Goal: Task Accomplishment & Management: Use online tool/utility

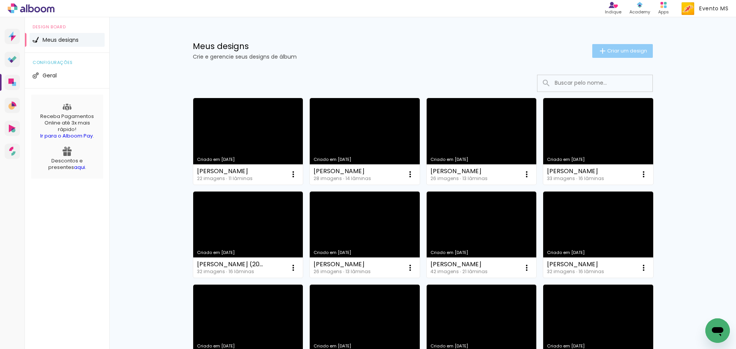
click at [600, 51] on iron-icon at bounding box center [602, 50] width 9 height 9
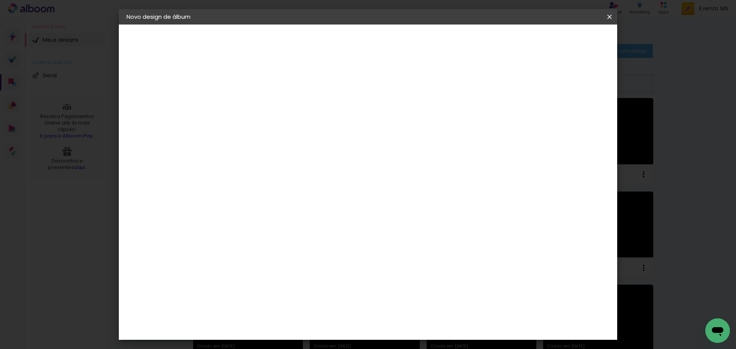
click at [252, 109] on div at bounding box center [252, 109] width 0 height 1
type input "[PERSON_NAME] 26x35"
type paper-input "[PERSON_NAME] 26x35"
click at [0, 0] on slot "Avançar" at bounding box center [0, 0] width 0 height 0
click at [0, 0] on slot "Tamanho Livre" at bounding box center [0, 0] width 0 height 0
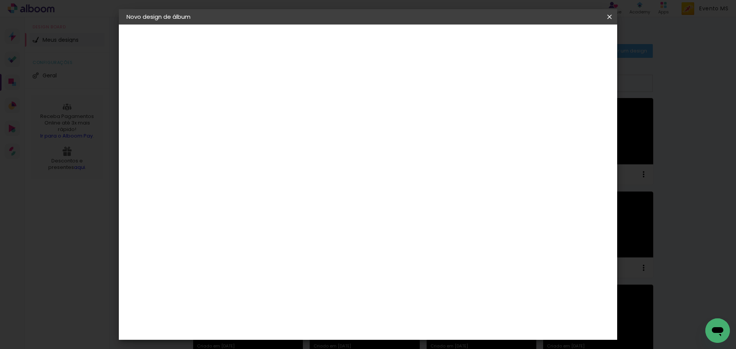
click at [395, 40] on paper-button "Avançar" at bounding box center [377, 40] width 38 height 13
drag, startPoint x: 235, startPoint y: 216, endPoint x: 227, endPoint y: 217, distance: 8.9
click at [227, 217] on input "30" at bounding box center [228, 218] width 20 height 12
type input "26"
type paper-input "26"
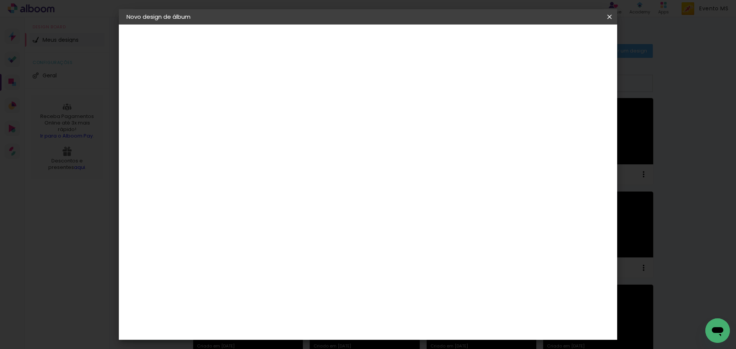
drag, startPoint x: 419, startPoint y: 298, endPoint x: 392, endPoint y: 294, distance: 27.4
click at [392, 294] on div "cm" at bounding box center [415, 300] width 301 height 27
type input "70"
type paper-input "70"
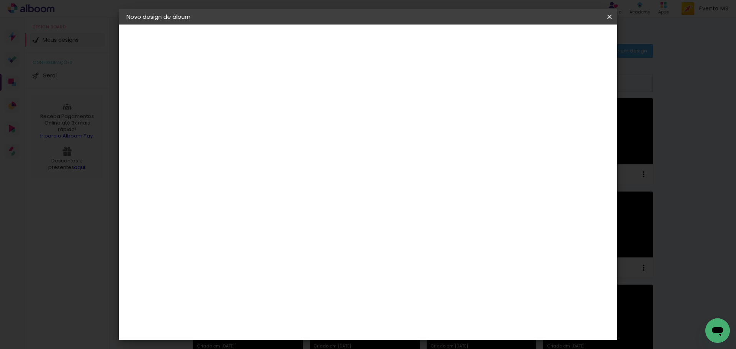
click at [562, 41] on span "Iniciar design" at bounding box center [544, 40] width 35 height 5
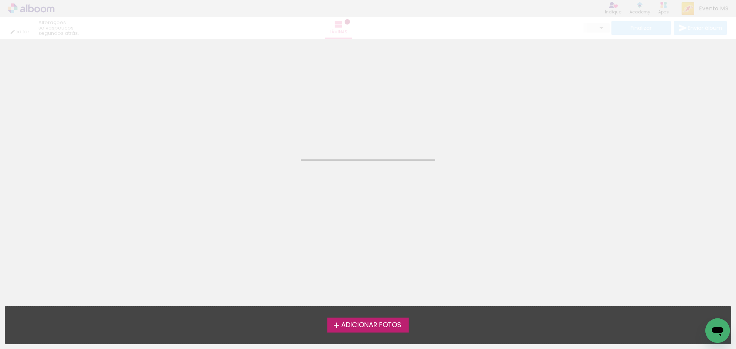
click at [370, 326] on span "Adicionar Fotos" at bounding box center [371, 325] width 60 height 7
click at [0, 0] on input "file" at bounding box center [0, 0] width 0 height 0
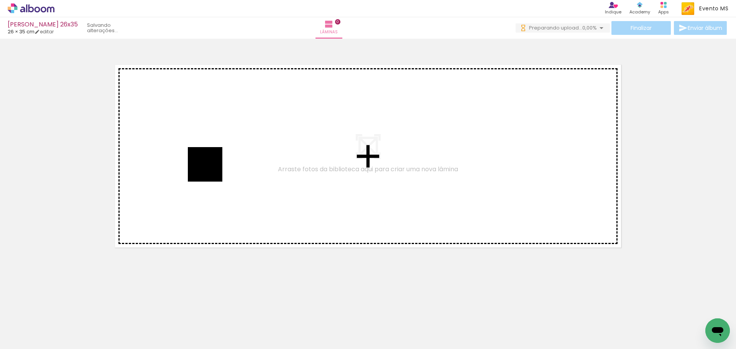
drag, startPoint x: 91, startPoint y: 320, endPoint x: 145, endPoint y: 276, distance: 69.2
click at [218, 166] on quentale-workspace at bounding box center [368, 174] width 736 height 349
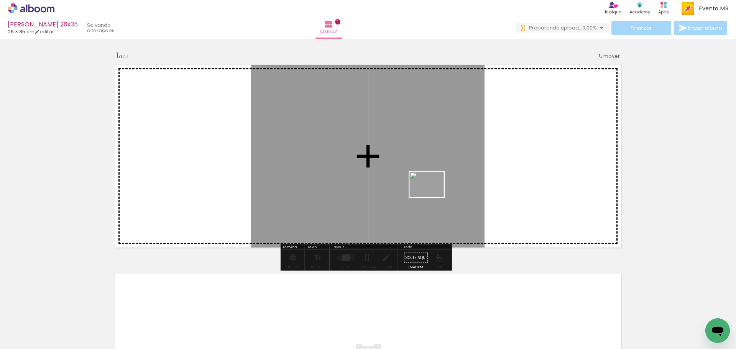
drag, startPoint x: 126, startPoint y: 324, endPoint x: 432, endPoint y: 195, distance: 332.3
click at [432, 195] on quentale-workspace at bounding box center [368, 174] width 736 height 349
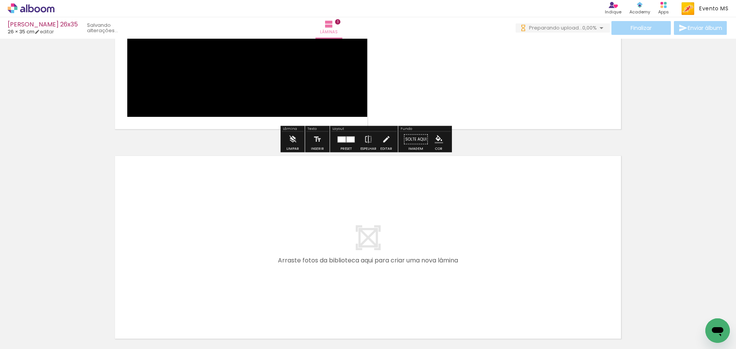
scroll to position [187, 0]
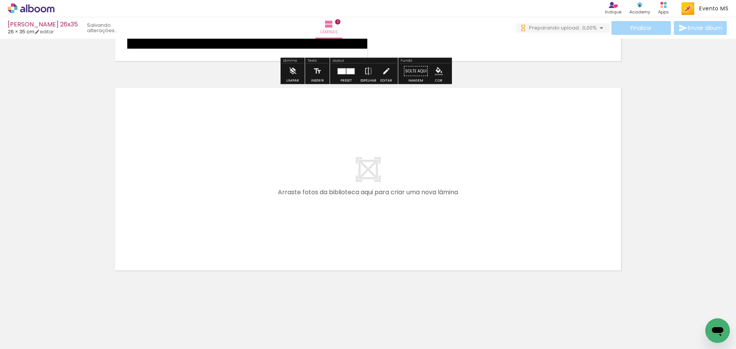
drag, startPoint x: 167, startPoint y: 317, endPoint x: 204, endPoint y: 314, distance: 37.4
click at [156, 224] on quentale-workspace at bounding box center [368, 174] width 736 height 349
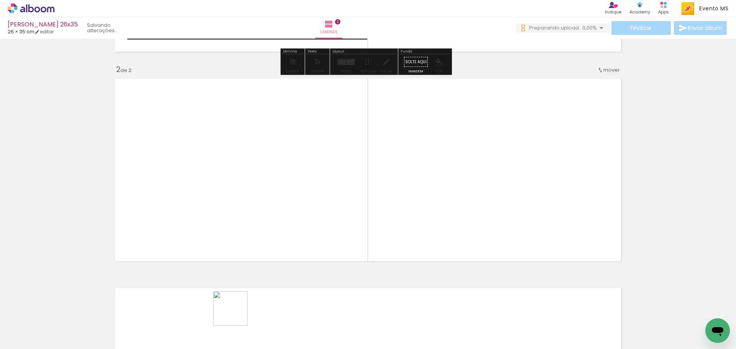
drag, startPoint x: 208, startPoint y: 327, endPoint x: 451, endPoint y: 215, distance: 267.8
click at [449, 218] on quentale-workspace at bounding box center [368, 174] width 736 height 349
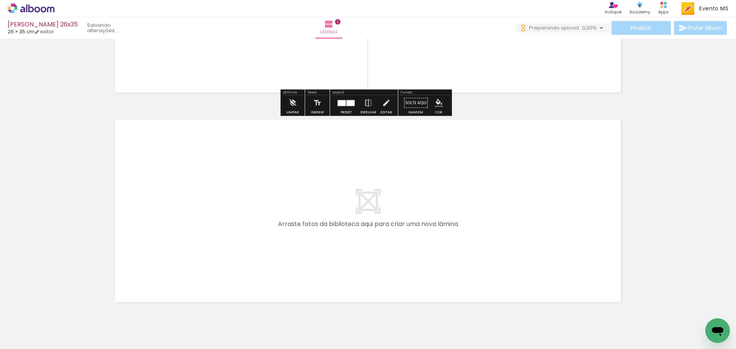
scroll to position [396, 0]
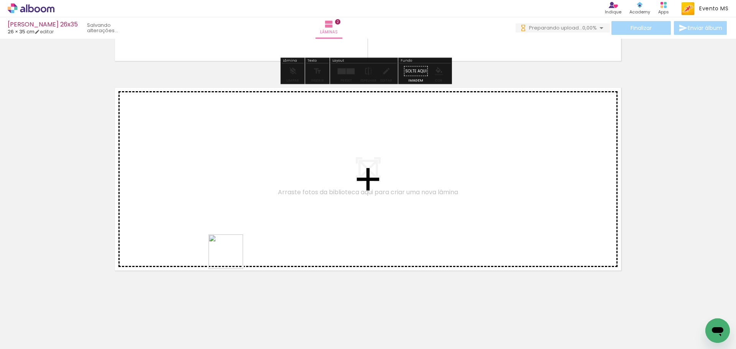
drag, startPoint x: 242, startPoint y: 290, endPoint x: 221, endPoint y: 220, distance: 72.8
click at [221, 220] on quentale-workspace at bounding box center [368, 174] width 736 height 349
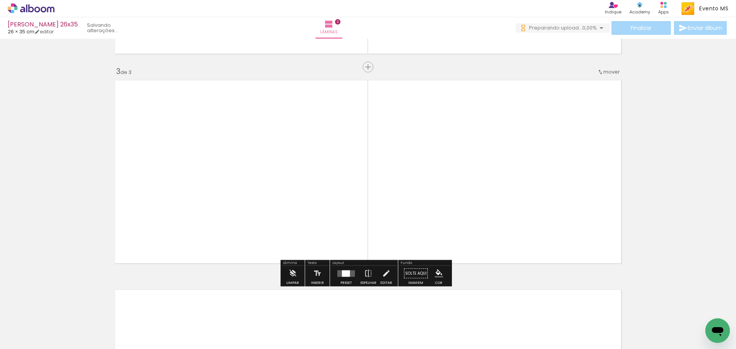
scroll to position [406, 0]
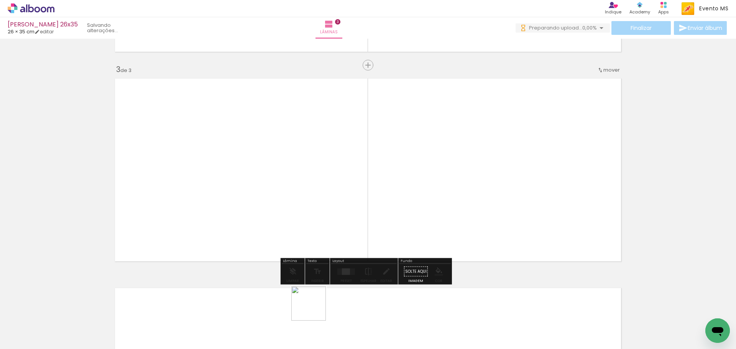
drag, startPoint x: 314, startPoint y: 309, endPoint x: 474, endPoint y: 214, distance: 185.7
click at [472, 218] on quentale-workspace at bounding box center [368, 174] width 736 height 349
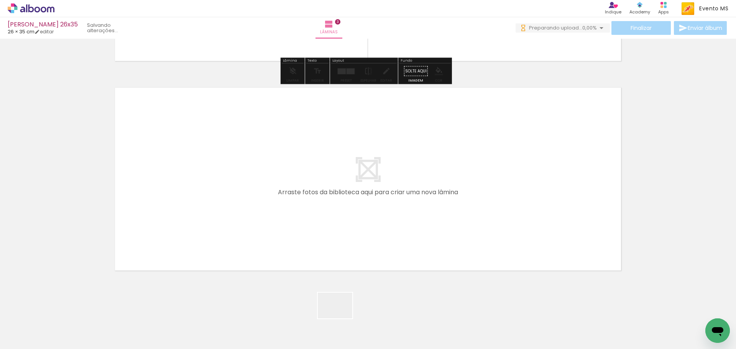
drag, startPoint x: 342, startPoint y: 318, endPoint x: 274, endPoint y: 183, distance: 151.2
click at [274, 183] on quentale-workspace at bounding box center [368, 174] width 736 height 349
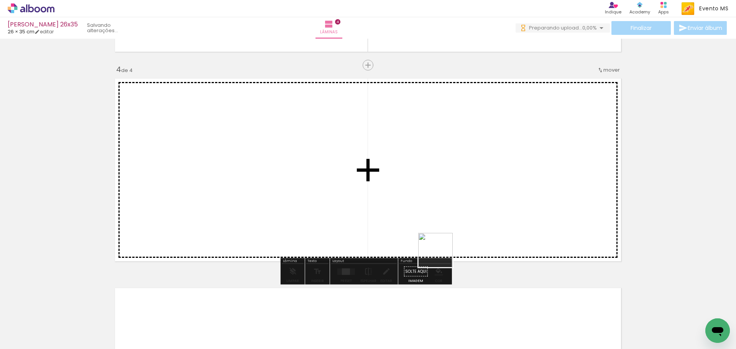
drag, startPoint x: 385, startPoint y: 322, endPoint x: 528, endPoint y: 196, distance: 191.3
click at [528, 196] on quentale-workspace at bounding box center [368, 174] width 736 height 349
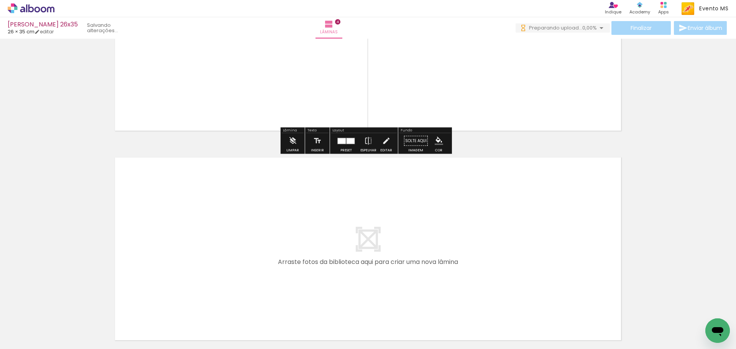
scroll to position [816, 0]
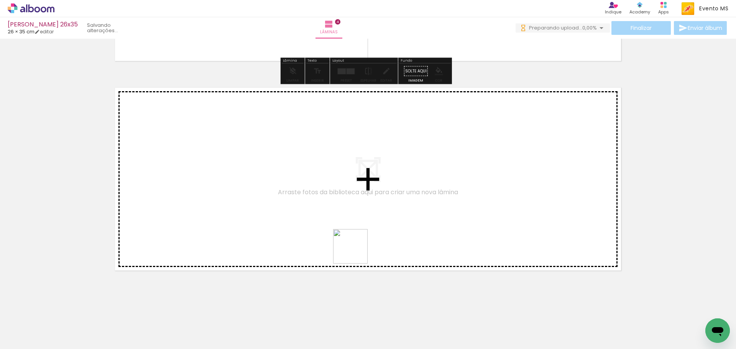
drag, startPoint x: 427, startPoint y: 323, endPoint x: 270, endPoint y: 182, distance: 211.2
click at [270, 182] on quentale-workspace at bounding box center [368, 174] width 736 height 349
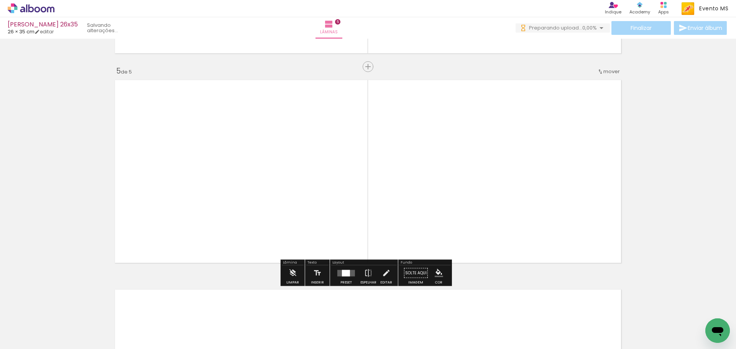
scroll to position [825, 0]
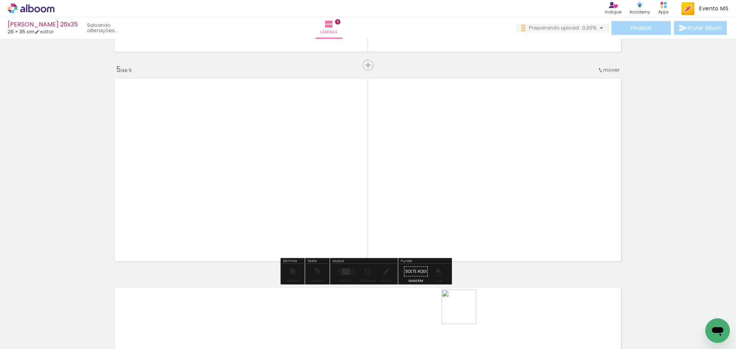
drag, startPoint x: 462, startPoint y: 321, endPoint x: 529, endPoint y: 194, distance: 143.4
click at [529, 194] on quentale-workspace at bounding box center [368, 174] width 736 height 349
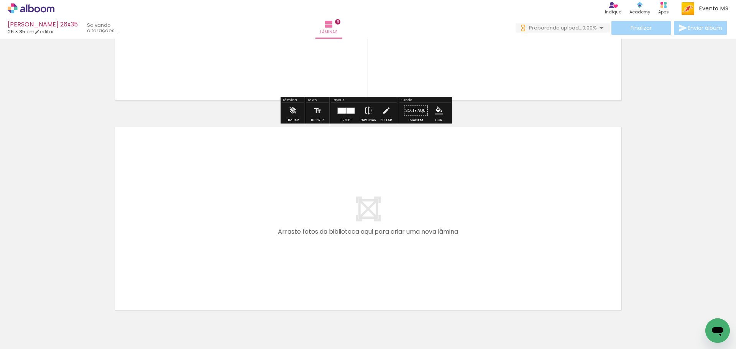
scroll to position [1026, 0]
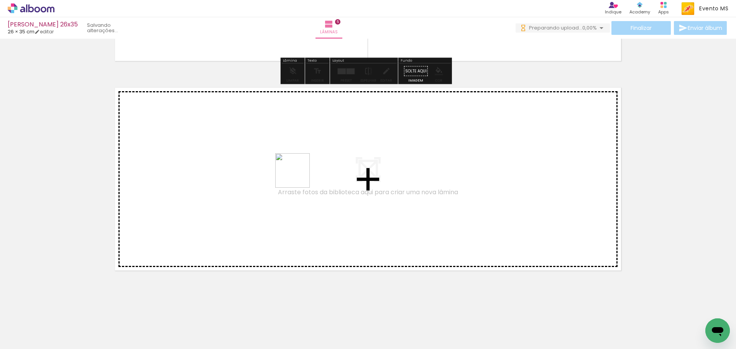
drag, startPoint x: 508, startPoint y: 324, endPoint x: 296, endPoint y: 175, distance: 259.3
click at [296, 175] on quentale-workspace at bounding box center [368, 174] width 736 height 349
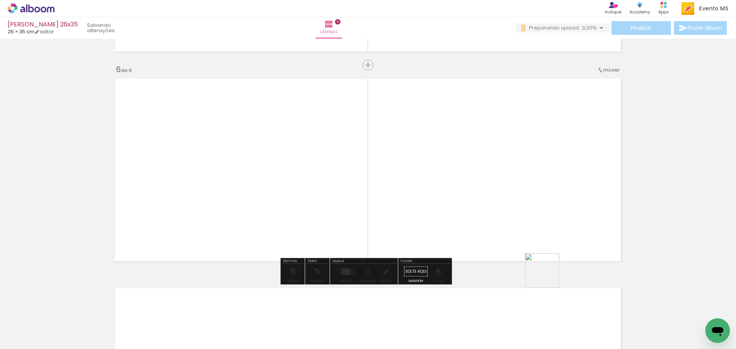
drag, startPoint x: 552, startPoint y: 326, endPoint x: 540, endPoint y: 194, distance: 132.8
click at [540, 194] on quentale-workspace at bounding box center [368, 174] width 736 height 349
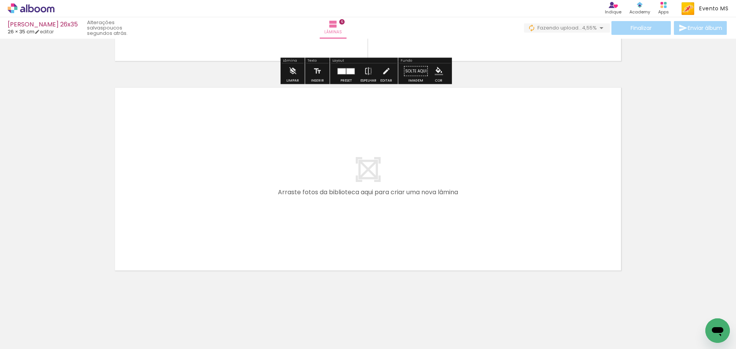
scroll to position [0, 274]
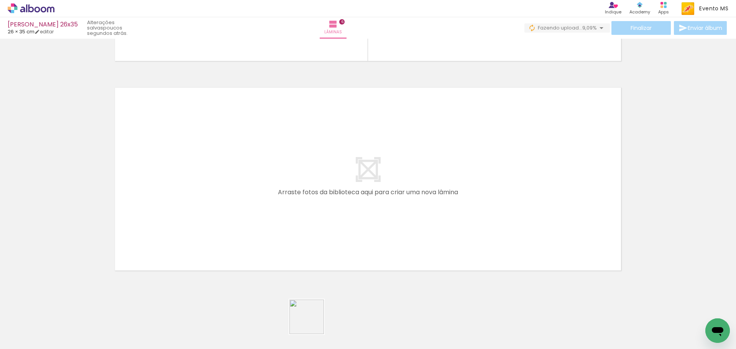
drag, startPoint x: 312, startPoint y: 325, endPoint x: 200, endPoint y: 132, distance: 222.6
click at [200, 132] on quentale-workspace at bounding box center [368, 174] width 736 height 349
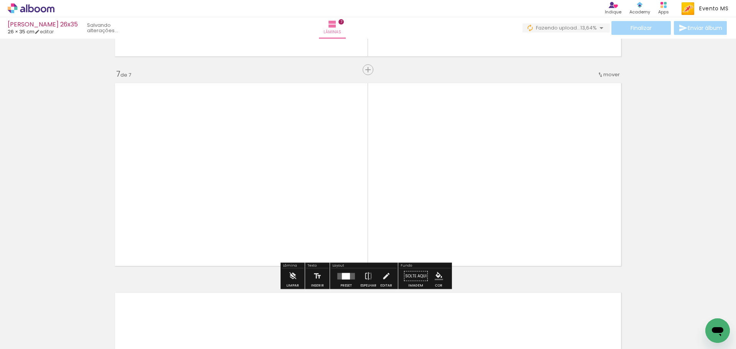
scroll to position [1244, 0]
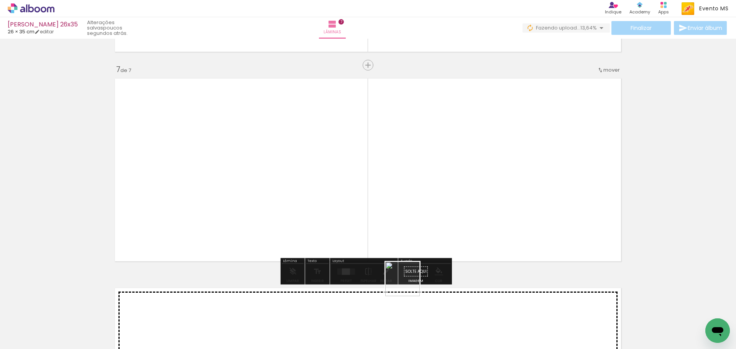
drag, startPoint x: 360, startPoint y: 316, endPoint x: 483, endPoint y: 225, distance: 152.4
click at [483, 225] on quentale-workspace at bounding box center [368, 174] width 736 height 349
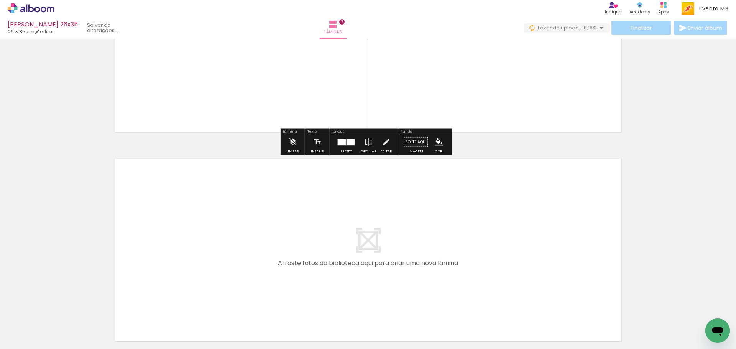
scroll to position [1445, 0]
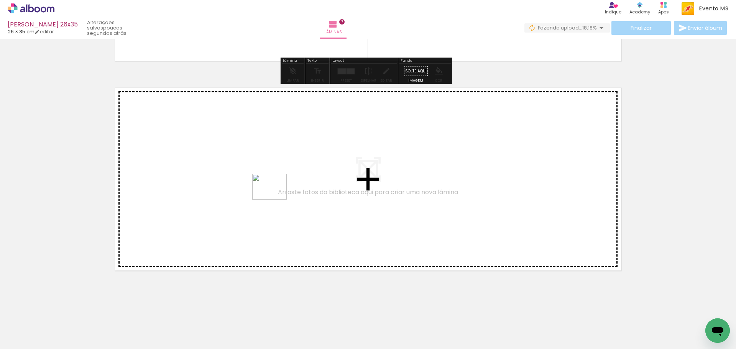
drag, startPoint x: 406, startPoint y: 309, endPoint x: 400, endPoint y: 281, distance: 28.7
click at [272, 193] on quentale-workspace at bounding box center [368, 174] width 736 height 349
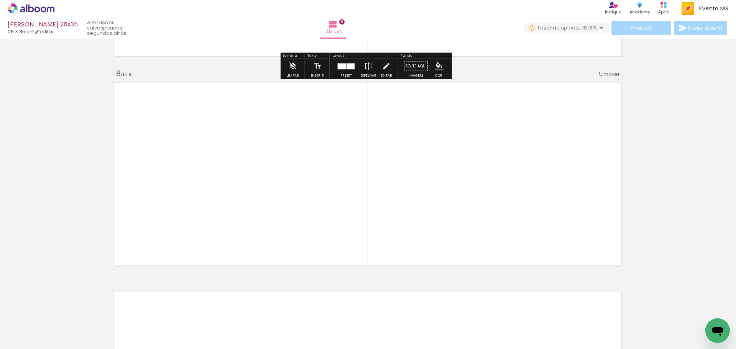
scroll to position [1454, 0]
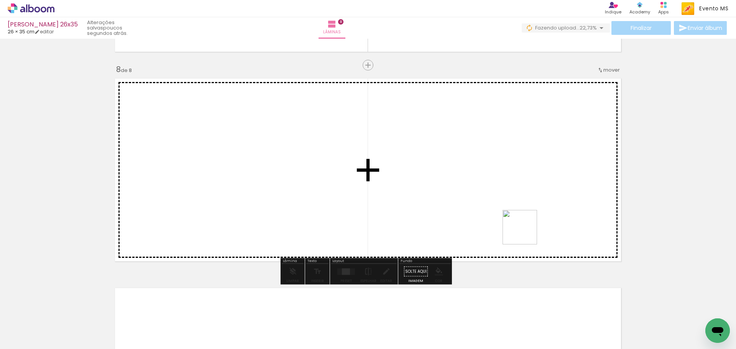
drag, startPoint x: 449, startPoint y: 320, endPoint x: 526, endPoint y: 225, distance: 122.1
click at [526, 225] on quentale-workspace at bounding box center [368, 174] width 736 height 349
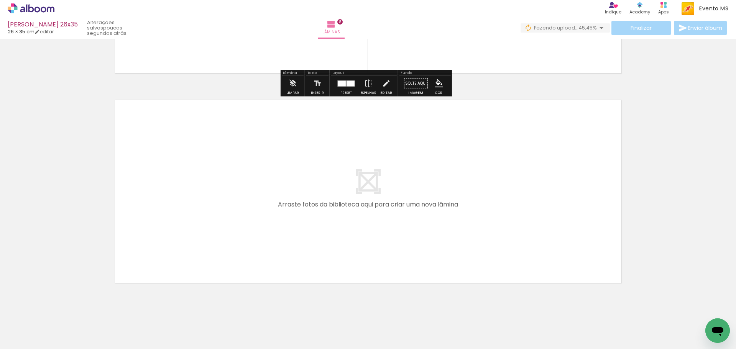
scroll to position [1646, 0]
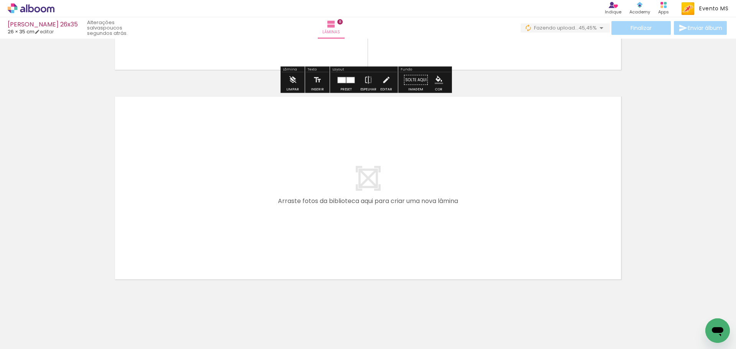
click at [270, 192] on quentale-workspace at bounding box center [368, 174] width 736 height 349
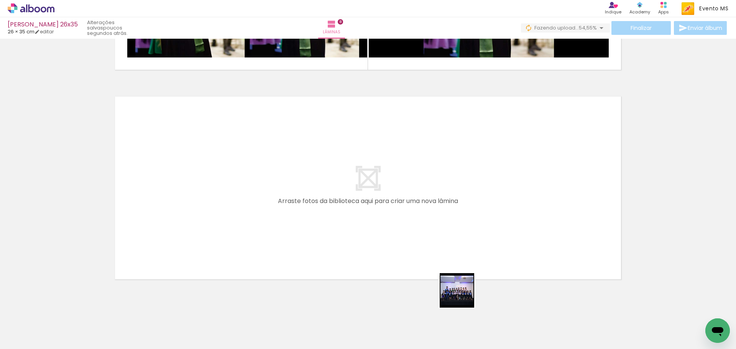
drag, startPoint x: 490, startPoint y: 323, endPoint x: 348, endPoint y: 215, distance: 177.5
click at [348, 215] on quentale-workspace at bounding box center [368, 174] width 736 height 349
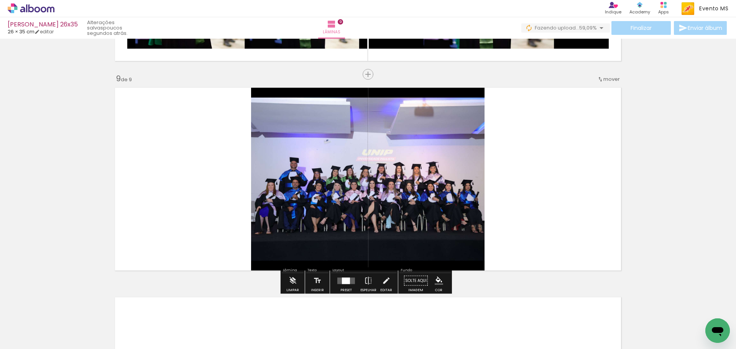
scroll to position [1664, 0]
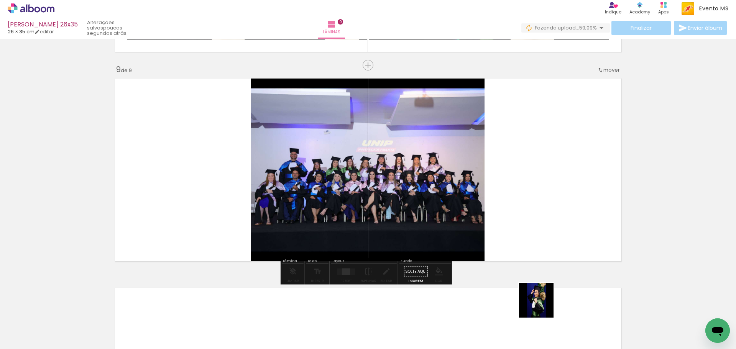
drag, startPoint x: 543, startPoint y: 329, endPoint x: 545, endPoint y: 215, distance: 113.9
click at [545, 215] on quentale-workspace at bounding box center [368, 174] width 736 height 349
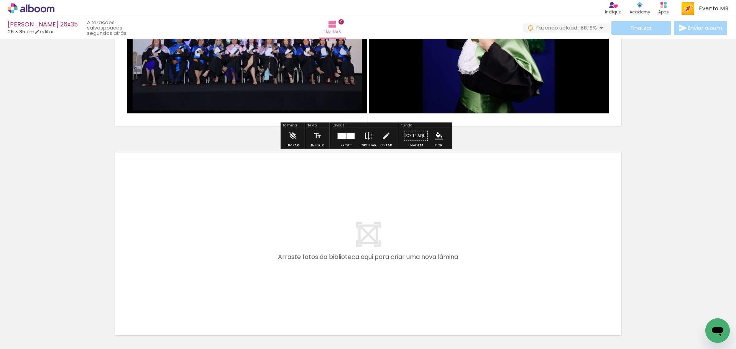
scroll to position [1864, 0]
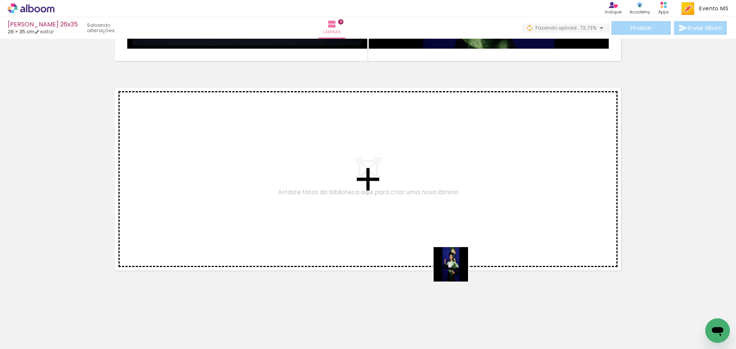
drag, startPoint x: 578, startPoint y: 321, endPoint x: 309, endPoint y: 215, distance: 289.5
click at [309, 215] on quentale-workspace at bounding box center [368, 174] width 736 height 349
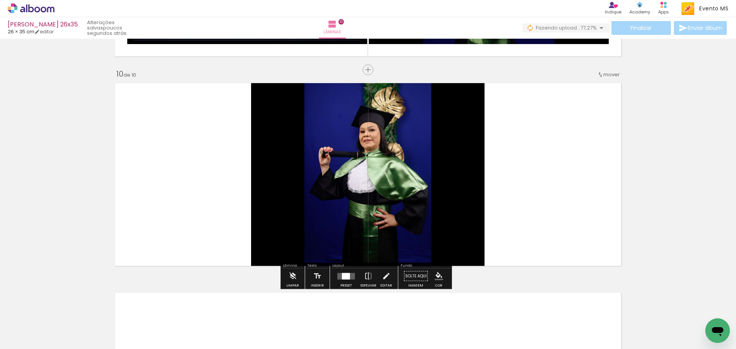
scroll to position [1874, 0]
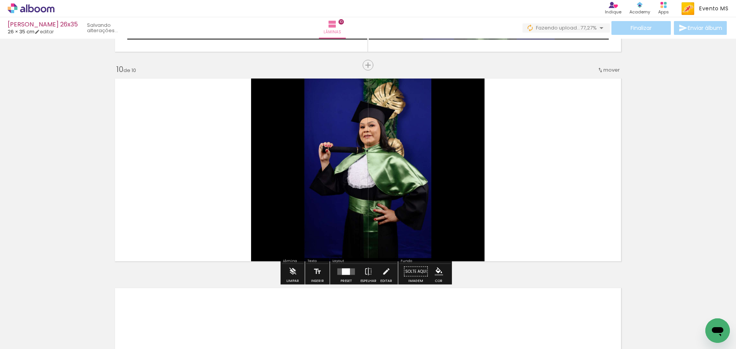
drag, startPoint x: 624, startPoint y: 330, endPoint x: 554, endPoint y: 215, distance: 134.6
click at [554, 215] on quentale-workspace at bounding box center [368, 174] width 736 height 349
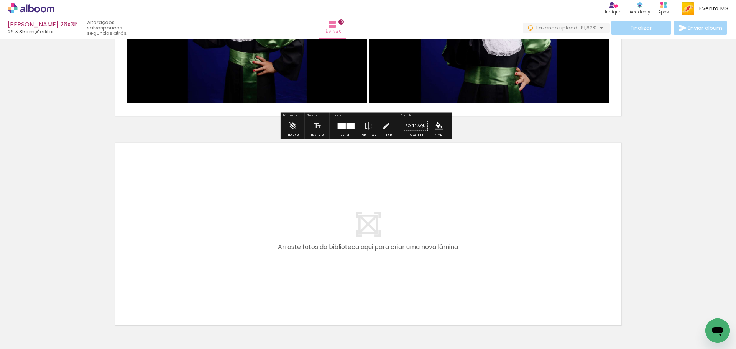
scroll to position [2074, 0]
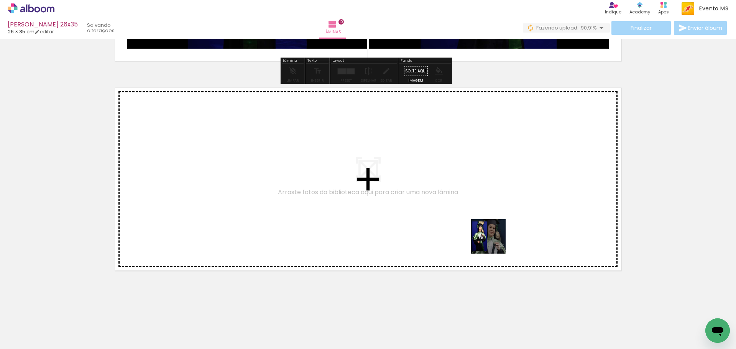
drag, startPoint x: 657, startPoint y: 330, endPoint x: 395, endPoint y: 203, distance: 290.8
click at [395, 203] on quentale-workspace at bounding box center [368, 174] width 736 height 349
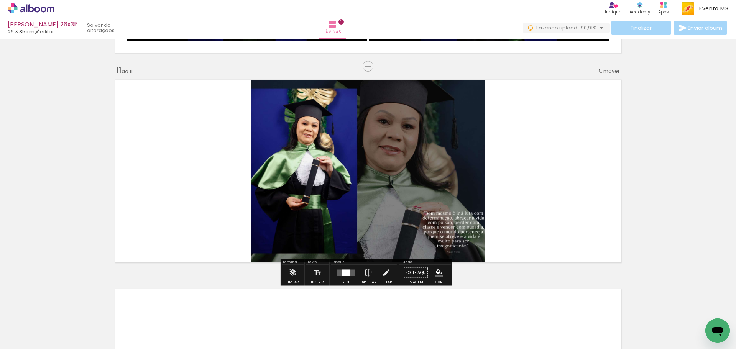
scroll to position [2083, 0]
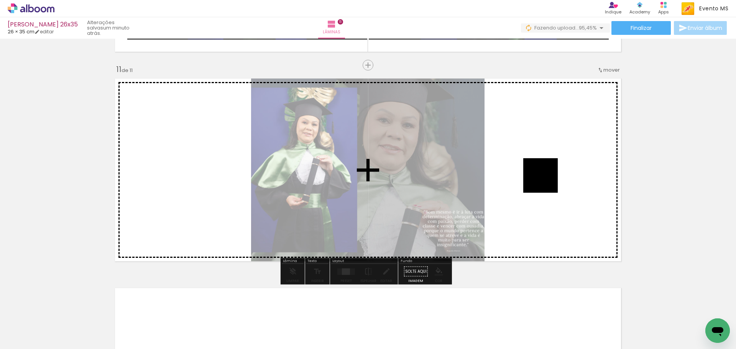
drag, startPoint x: 694, startPoint y: 325, endPoint x: 534, endPoint y: 172, distance: 220.7
click at [534, 172] on quentale-workspace at bounding box center [368, 174] width 736 height 349
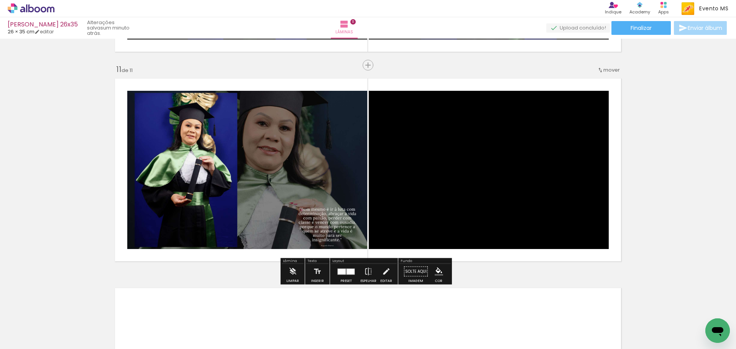
click at [348, 274] on div at bounding box center [351, 272] width 8 height 6
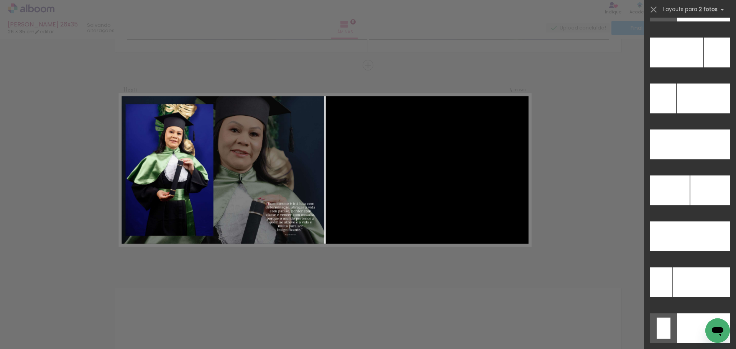
scroll to position [3489, 0]
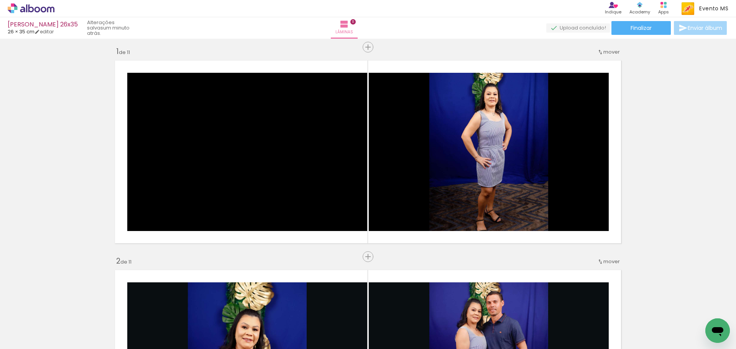
scroll to position [0, 0]
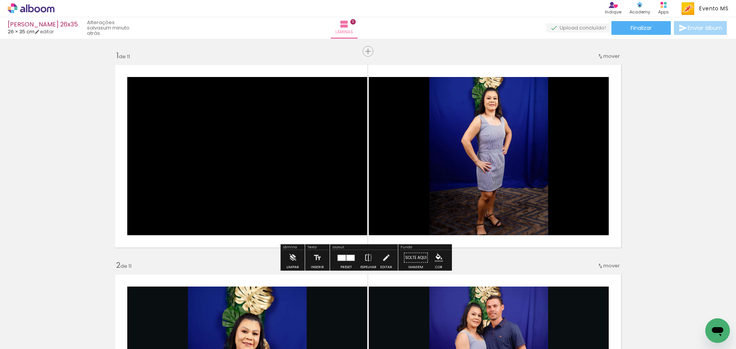
click at [348, 255] on div at bounding box center [351, 258] width 8 height 6
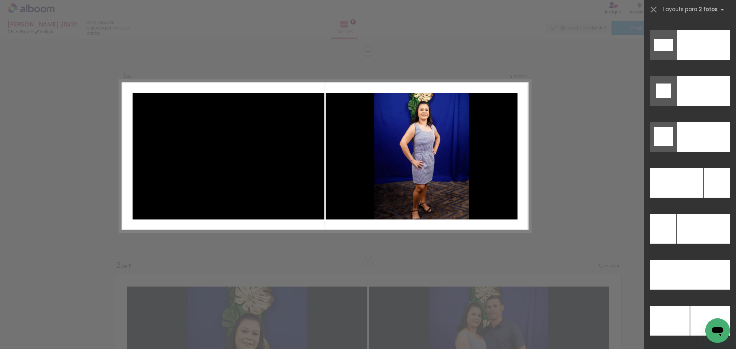
scroll to position [3470, 0]
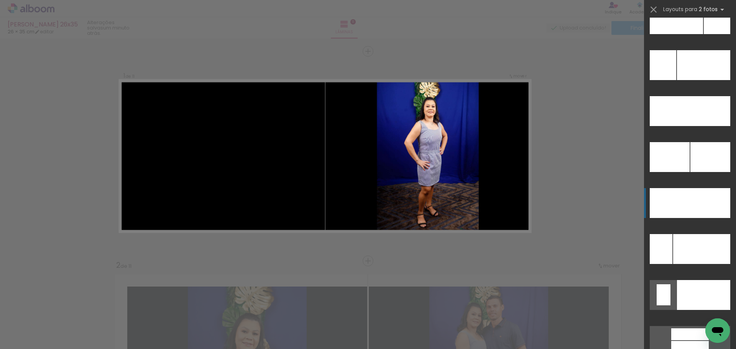
click at [682, 34] on div at bounding box center [676, 19] width 53 height 30
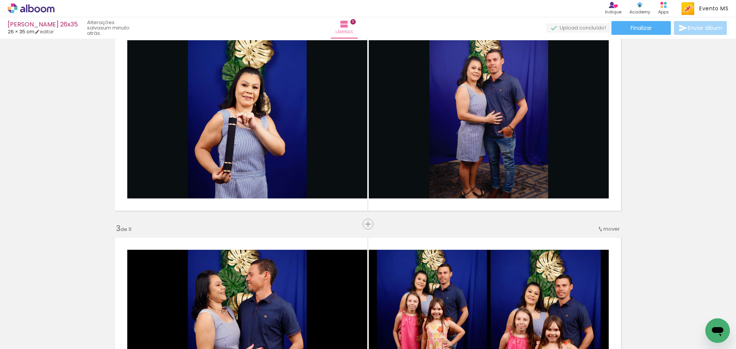
scroll to position [268, 0]
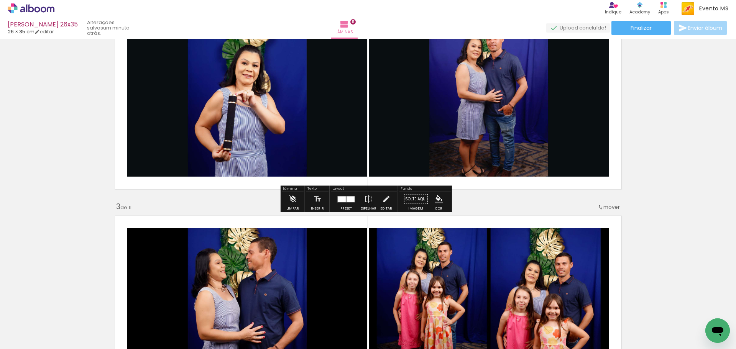
click at [349, 199] on div at bounding box center [351, 199] width 8 height 6
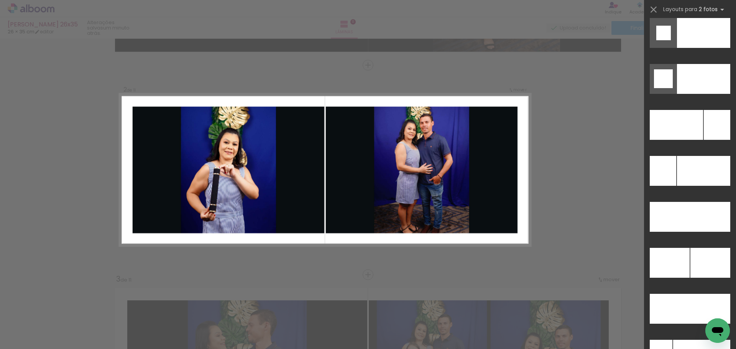
scroll to position [3375, 0]
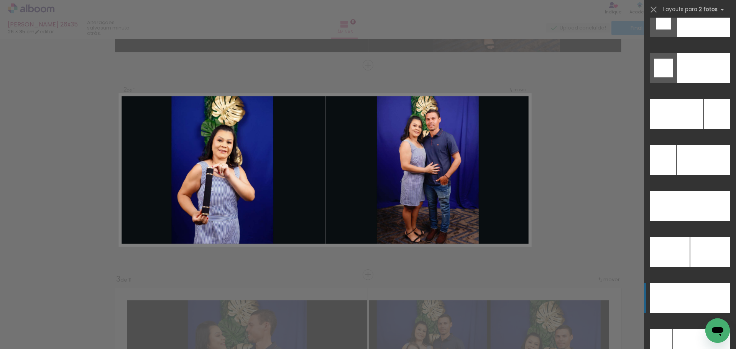
click at [667, 221] on div at bounding box center [663, 206] width 26 height 30
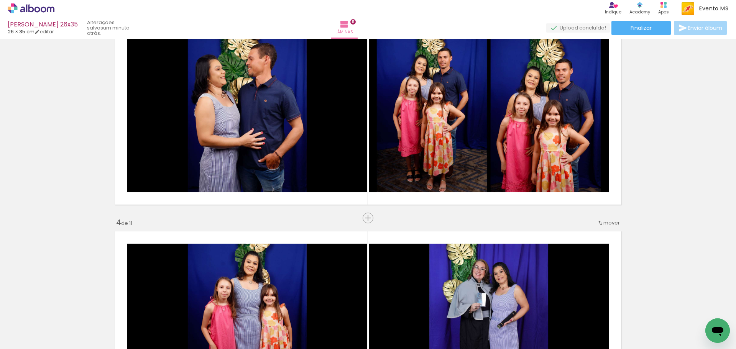
scroll to position [464, 0]
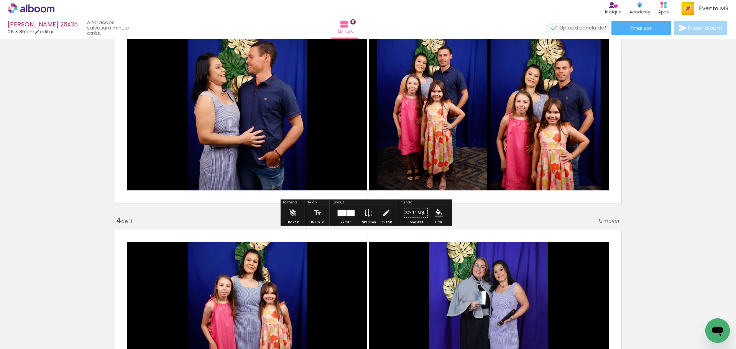
click at [347, 212] on div at bounding box center [351, 213] width 8 height 6
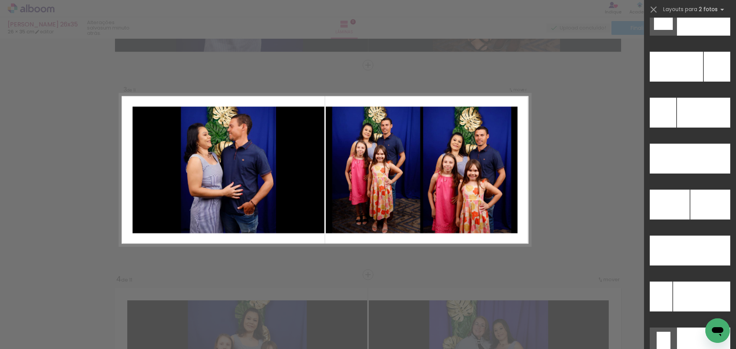
scroll to position [3506, 0]
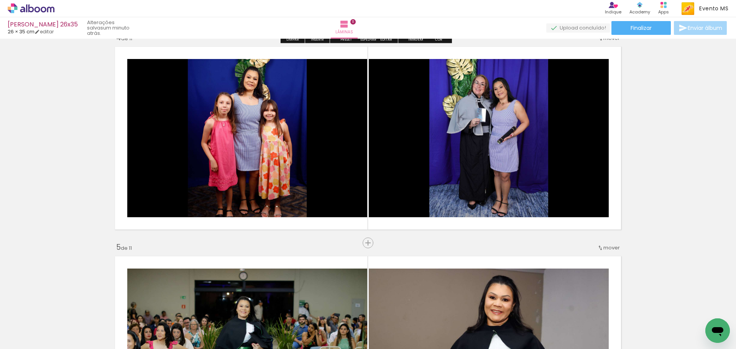
scroll to position [674, 0]
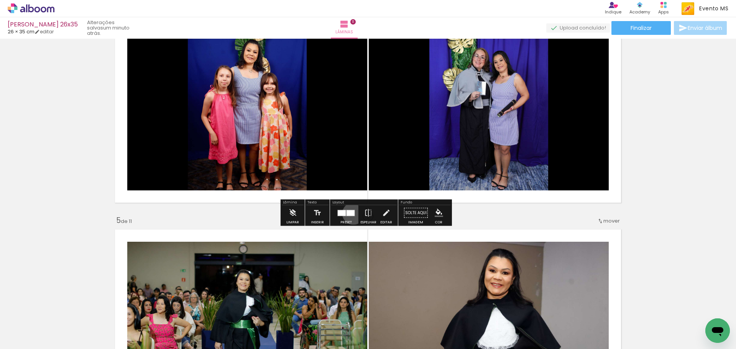
click at [352, 214] on div at bounding box center [351, 213] width 8 height 6
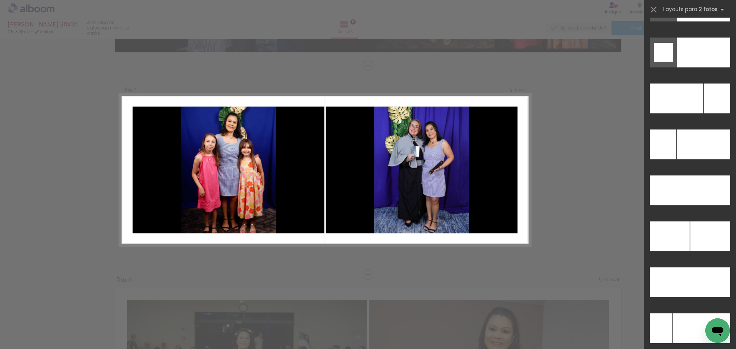
scroll to position [3506, 0]
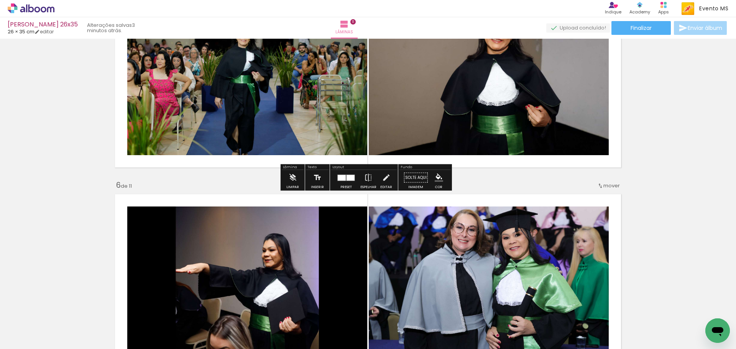
scroll to position [922, 0]
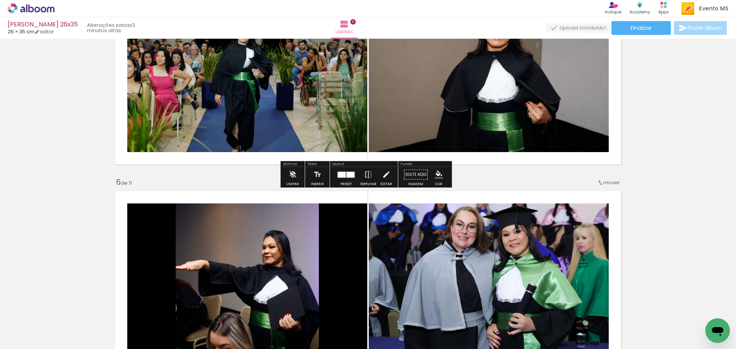
click at [349, 177] on div at bounding box center [351, 175] width 8 height 6
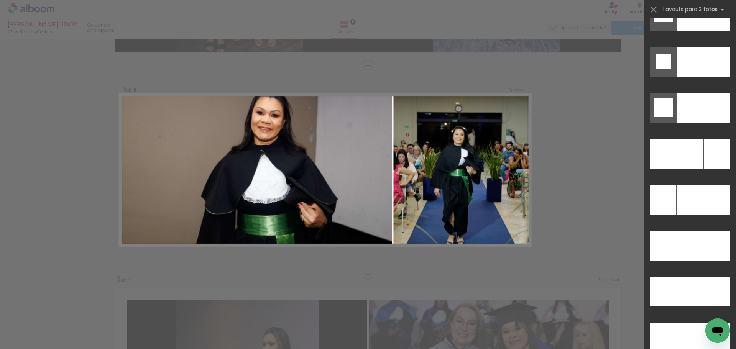
scroll to position [3335, 0]
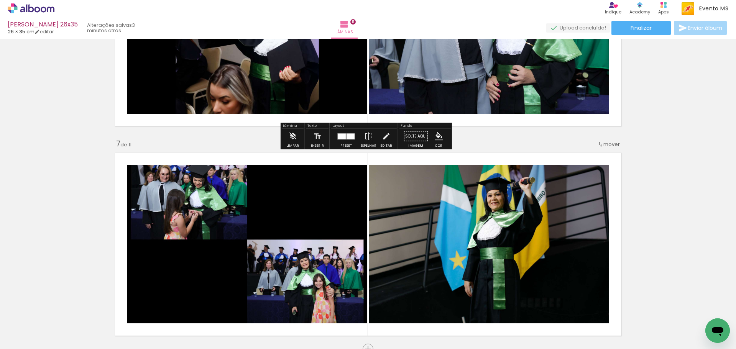
scroll to position [0, 274]
click at [344, 135] on quentale-layouter at bounding box center [346, 136] width 18 height 7
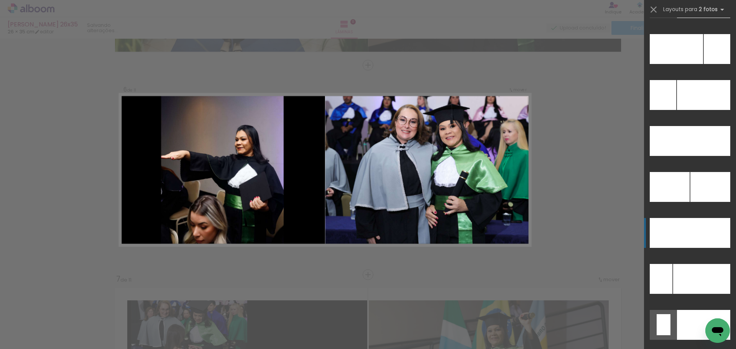
scroll to position [3445, 0]
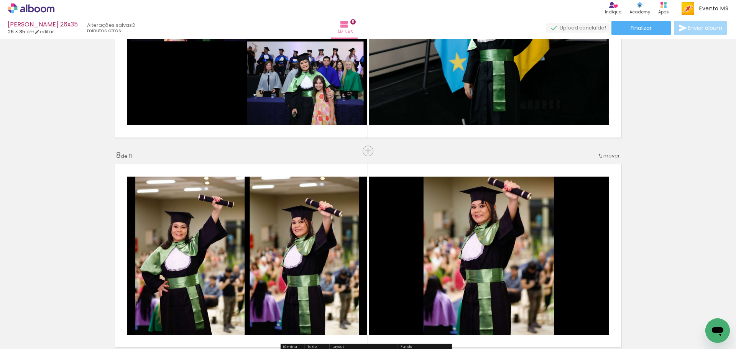
scroll to position [1380, 0]
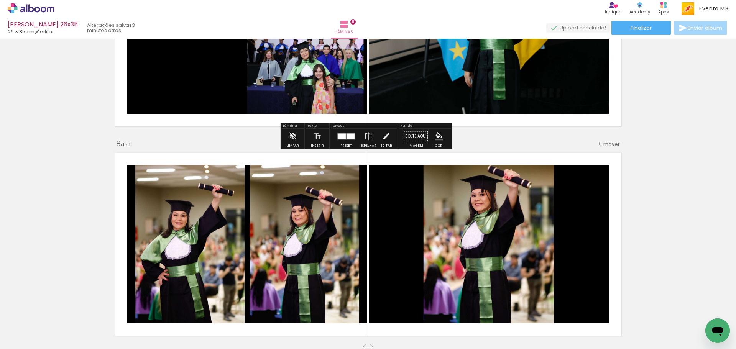
click at [350, 137] on div at bounding box center [351, 136] width 8 height 6
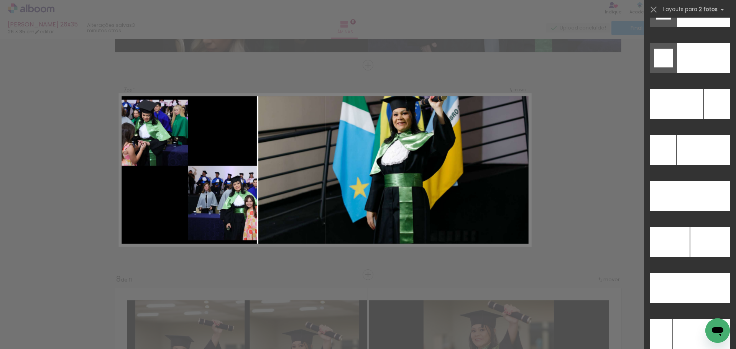
scroll to position [3395, 0]
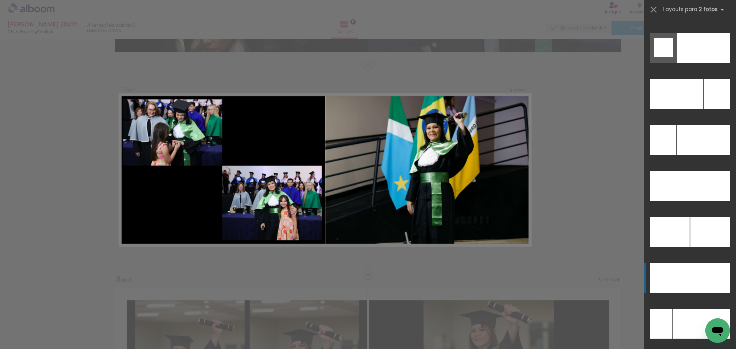
click at [699, 155] on div at bounding box center [703, 140] width 53 height 30
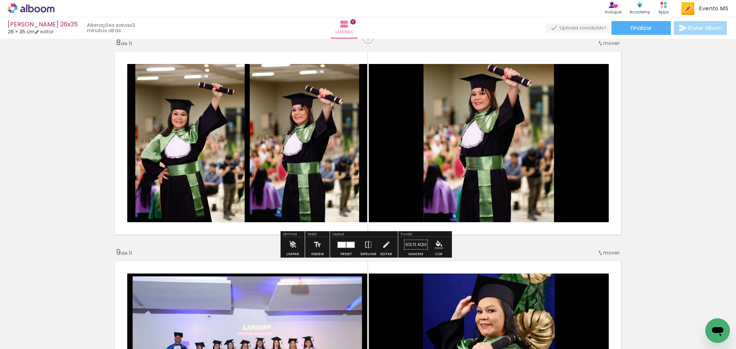
scroll to position [1513, 0]
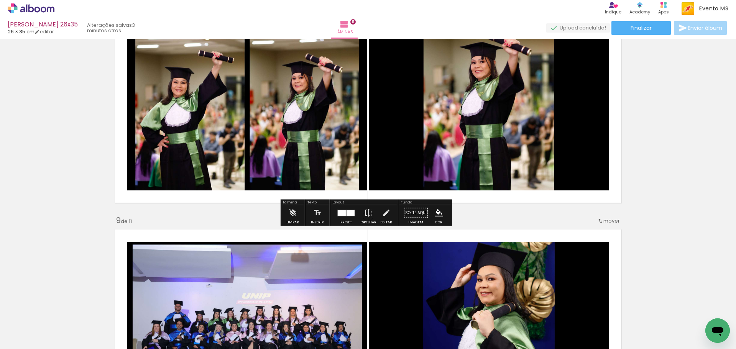
click at [350, 212] on div at bounding box center [351, 213] width 8 height 6
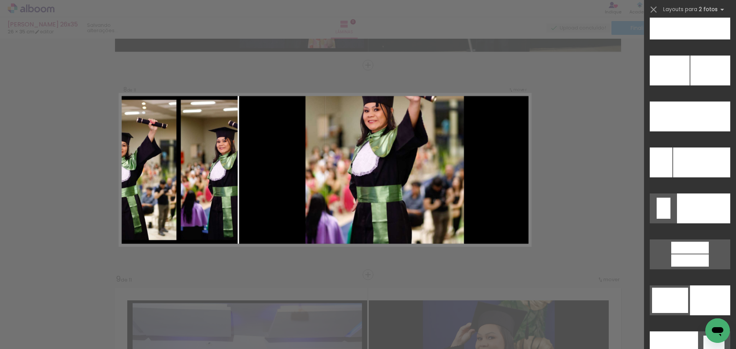
scroll to position [3552, 0]
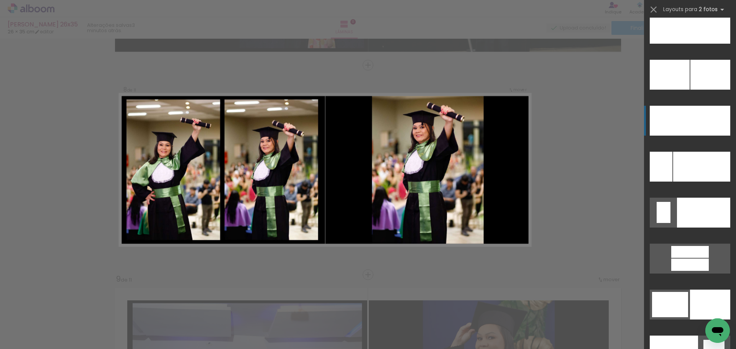
click at [672, 152] on div at bounding box center [661, 167] width 23 height 30
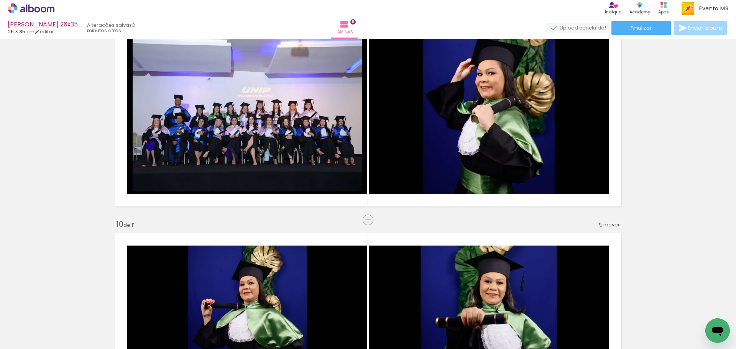
scroll to position [1723, 0]
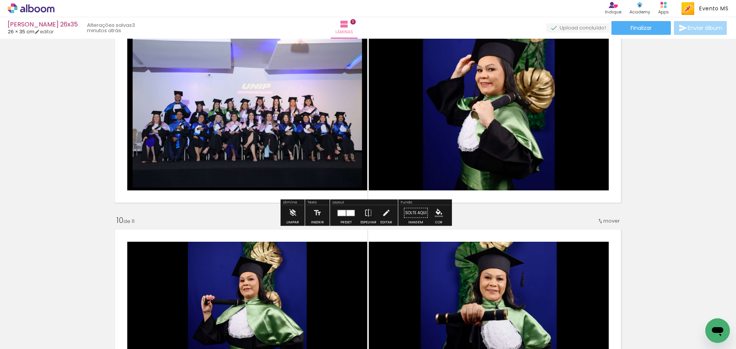
click at [341, 213] on div at bounding box center [342, 213] width 8 height 6
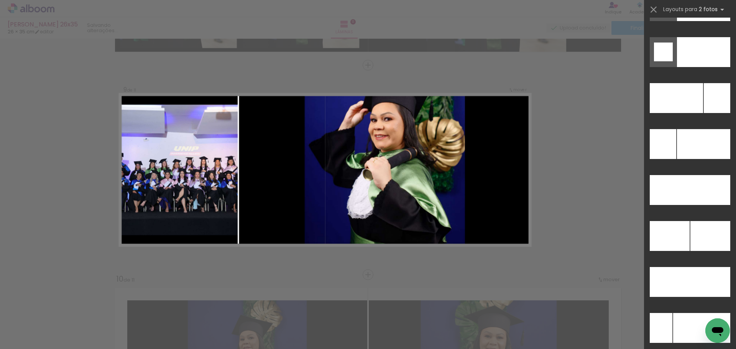
scroll to position [3461, 0]
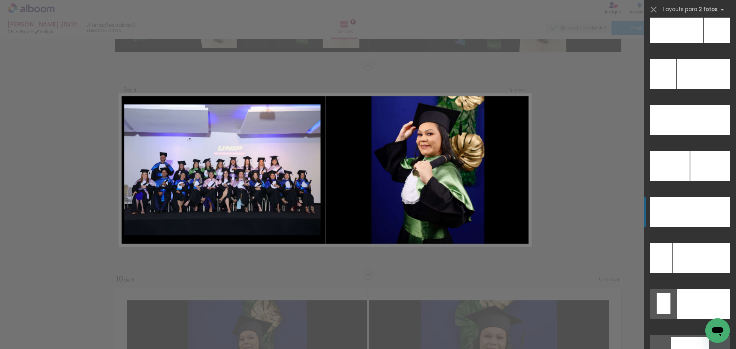
click at [696, 243] on div at bounding box center [701, 258] width 57 height 30
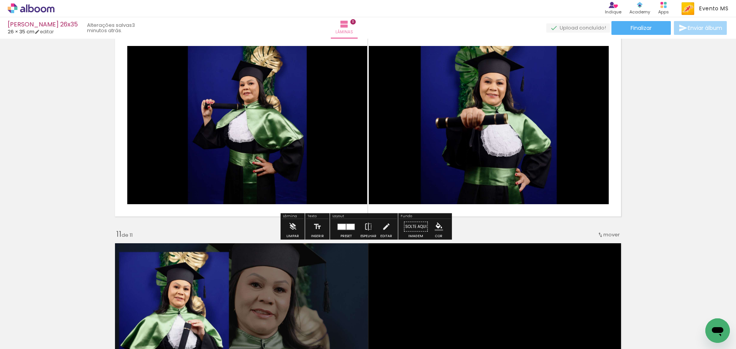
scroll to position [1932, 0]
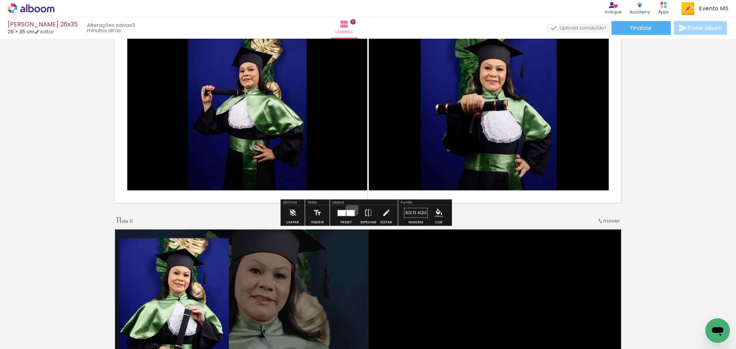
click at [351, 209] on div at bounding box center [346, 212] width 21 height 15
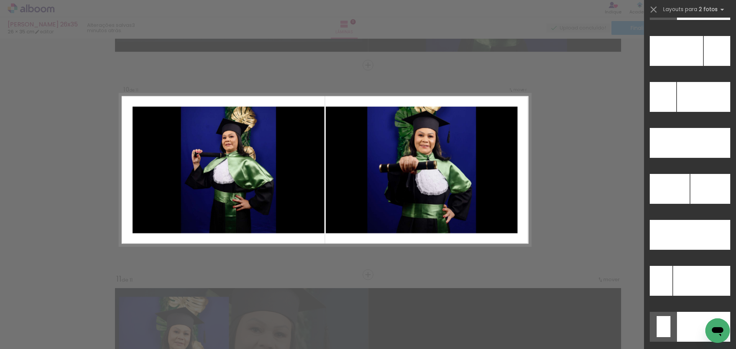
scroll to position [3443, 0]
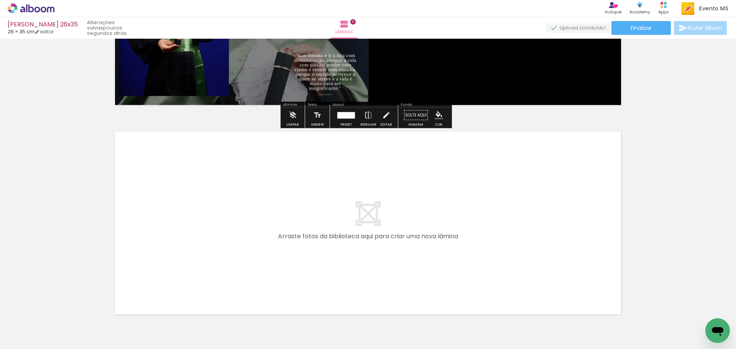
scroll to position [2284, 0]
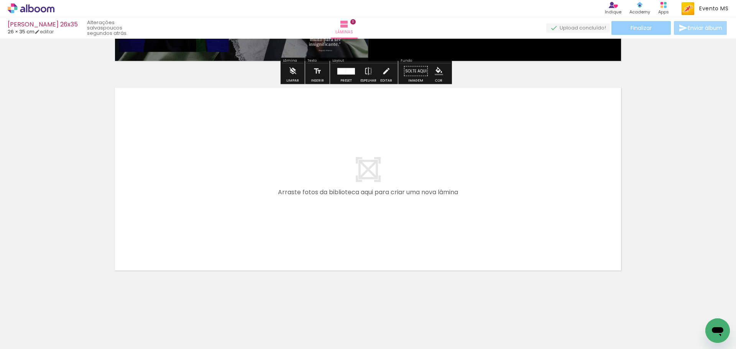
click at [635, 26] on span "Finalizar" at bounding box center [641, 27] width 21 height 5
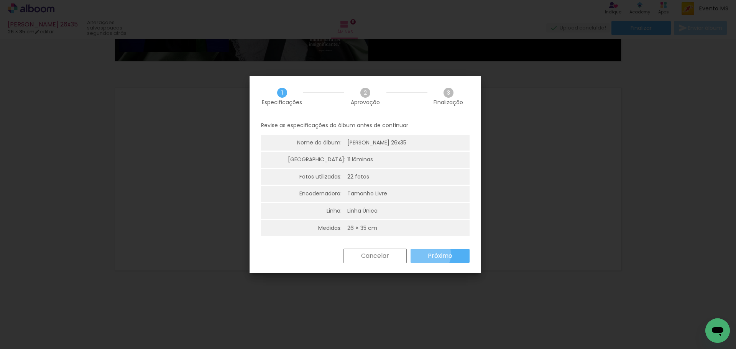
click at [427, 255] on paper-button "Próximo" at bounding box center [440, 256] width 59 height 14
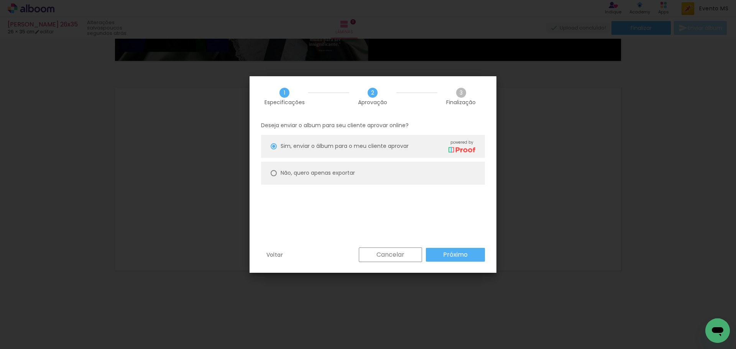
click at [427, 255] on paper-button "Próximo" at bounding box center [455, 255] width 59 height 14
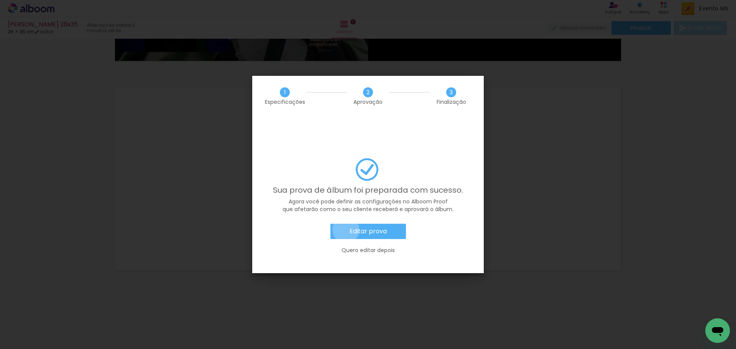
click at [346, 224] on paper-button "Editar prova" at bounding box center [368, 231] width 76 height 15
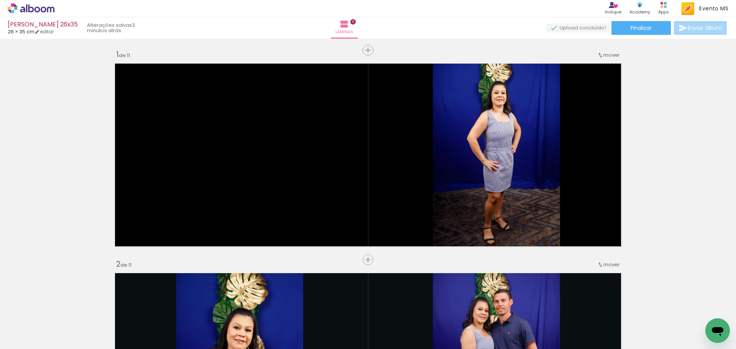
scroll to position [0, 0]
